Goal: Check status: Check status

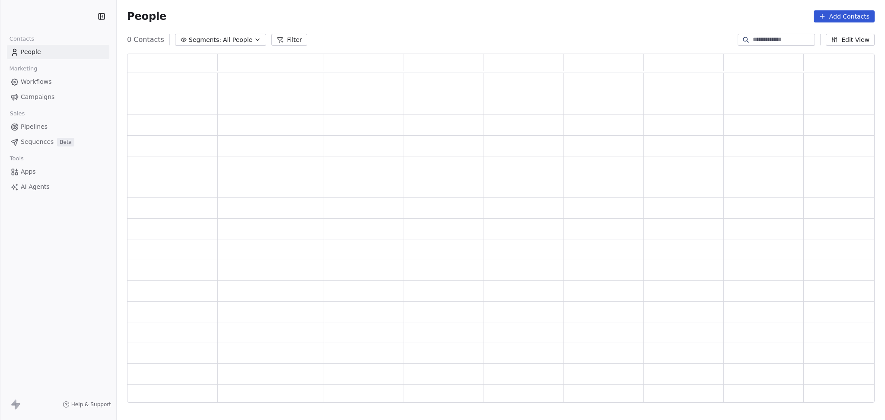
scroll to position [340, 739]
click at [34, 95] on span "Campaigns" at bounding box center [38, 96] width 34 height 9
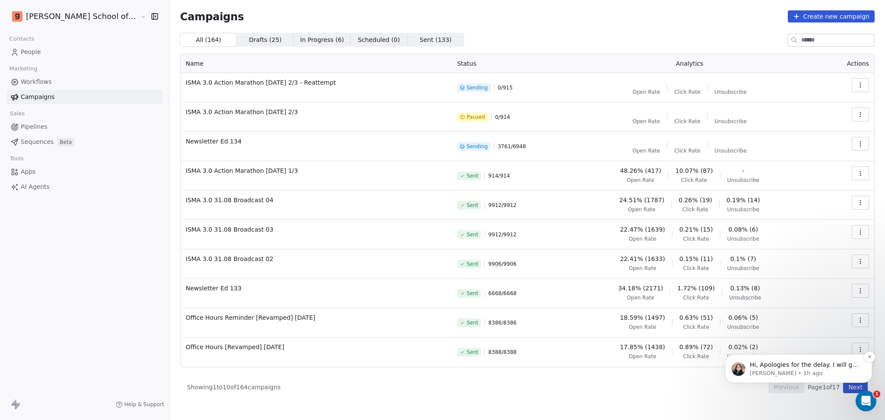
click at [797, 363] on p "Hi, Apologies for the delay. I will get back to you with an update for resolvin…" at bounding box center [805, 365] width 111 height 9
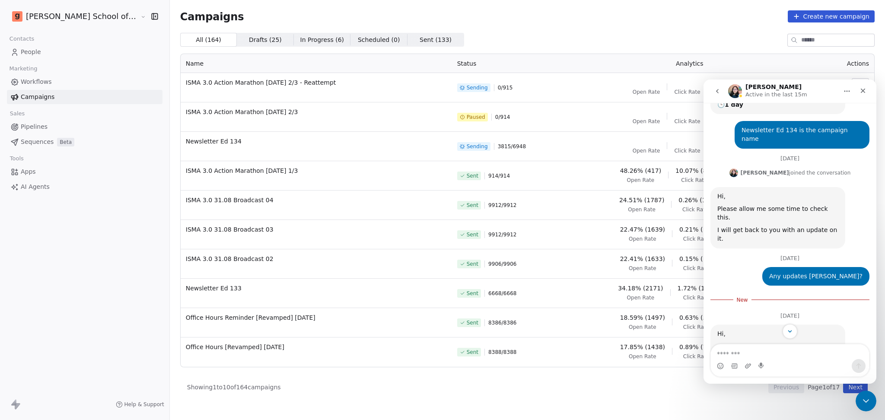
scroll to position [1, 0]
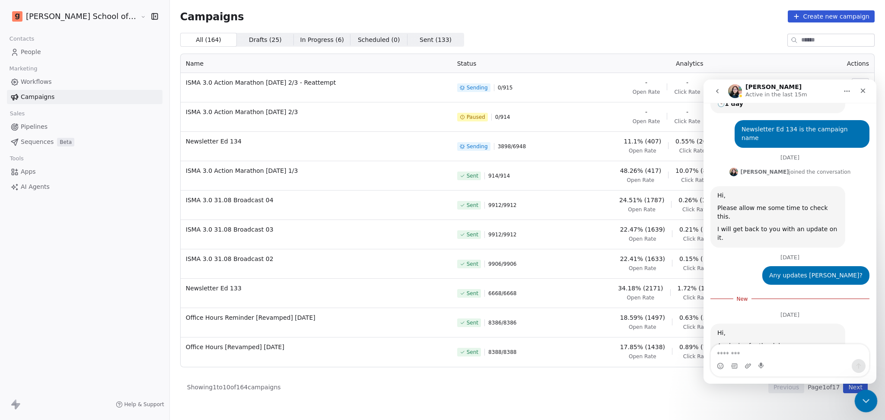
click at [870, 394] on div "Close Intercom Messenger" at bounding box center [864, 399] width 21 height 21
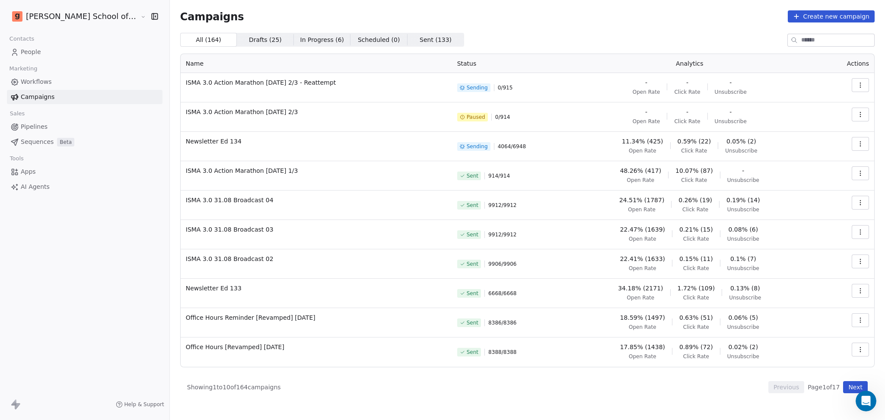
scroll to position [0, 0]
